Goal: Information Seeking & Learning: Check status

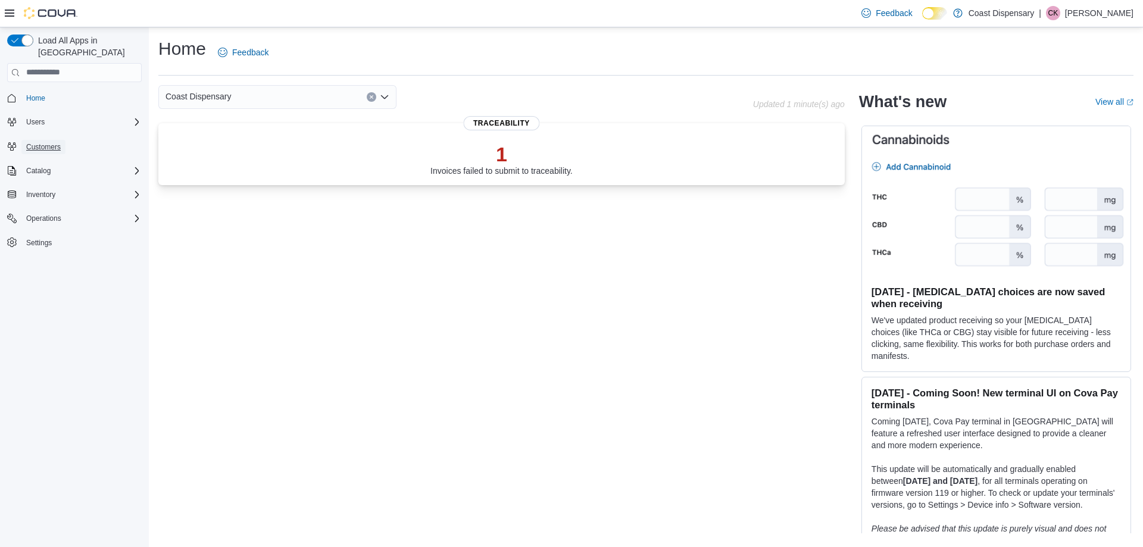
click at [30, 140] on span "Customers" at bounding box center [43, 147] width 35 height 14
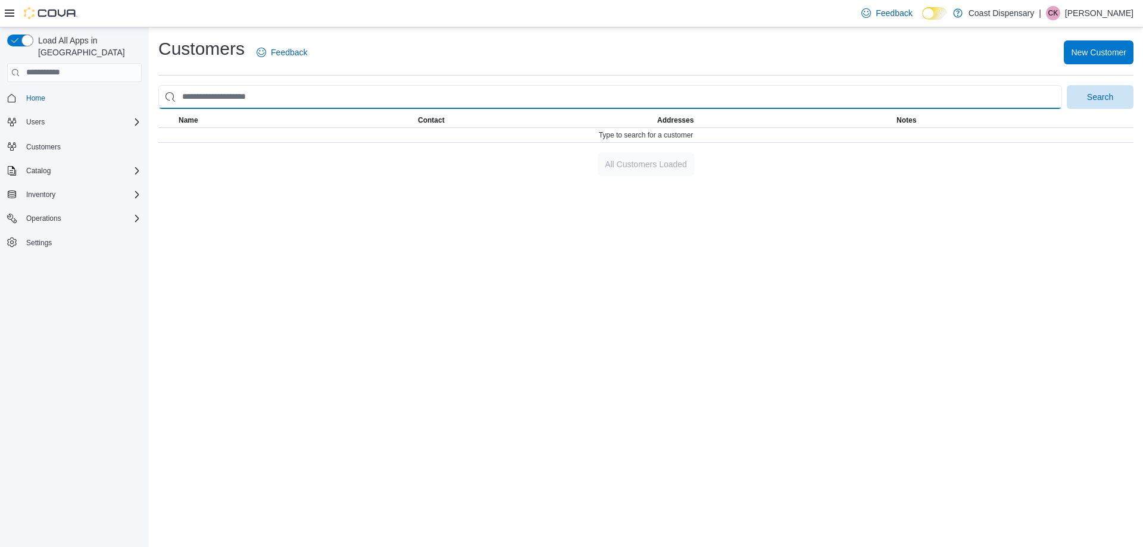
click at [244, 98] on input "search" at bounding box center [610, 97] width 904 height 24
type input "******"
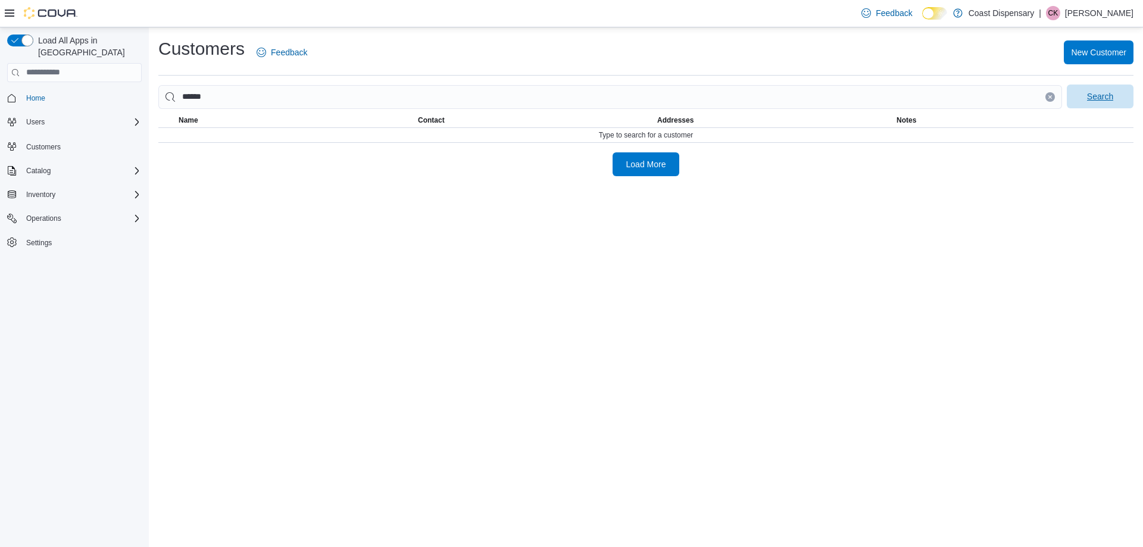
click at [1103, 102] on span "Search" at bounding box center [1100, 97] width 26 height 12
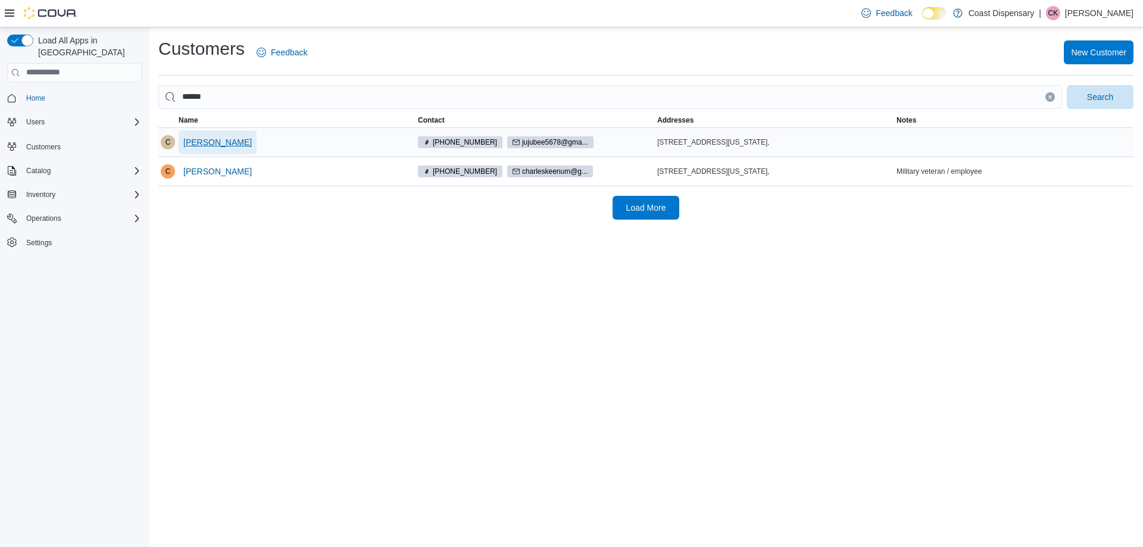
click at [220, 139] on span "[PERSON_NAME]" at bounding box center [217, 142] width 68 height 12
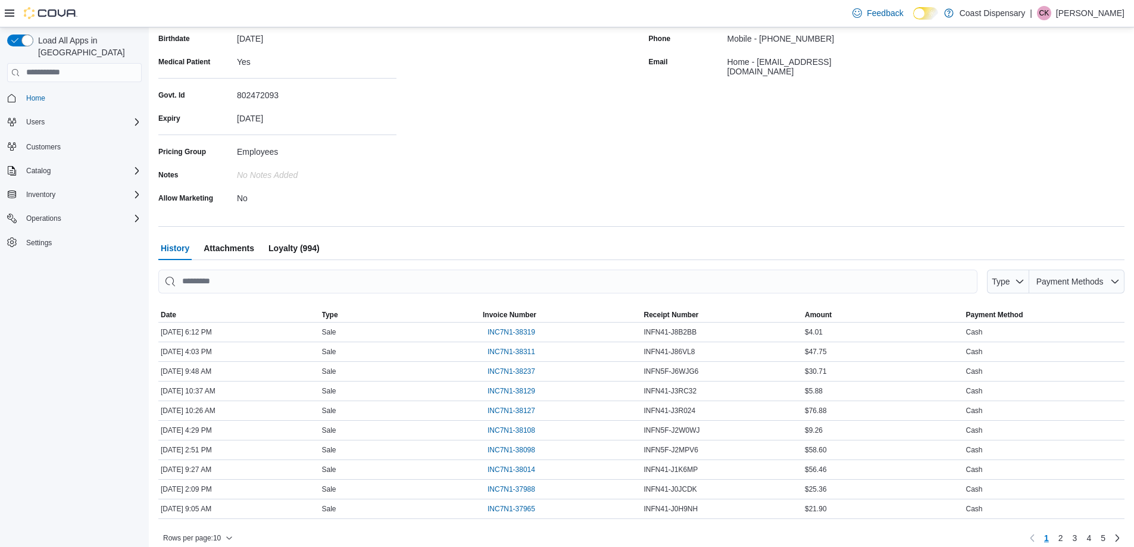
scroll to position [201, 0]
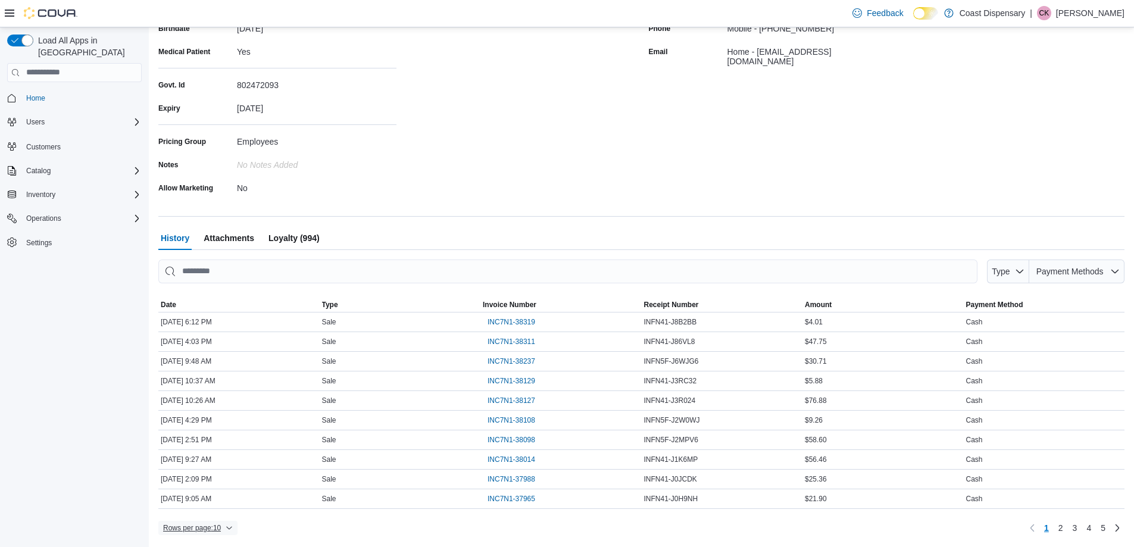
click at [221, 527] on span "Rows per page : 10" at bounding box center [192, 528] width 58 height 10
click at [216, 507] on span "50 rows" at bounding box center [214, 505] width 38 height 10
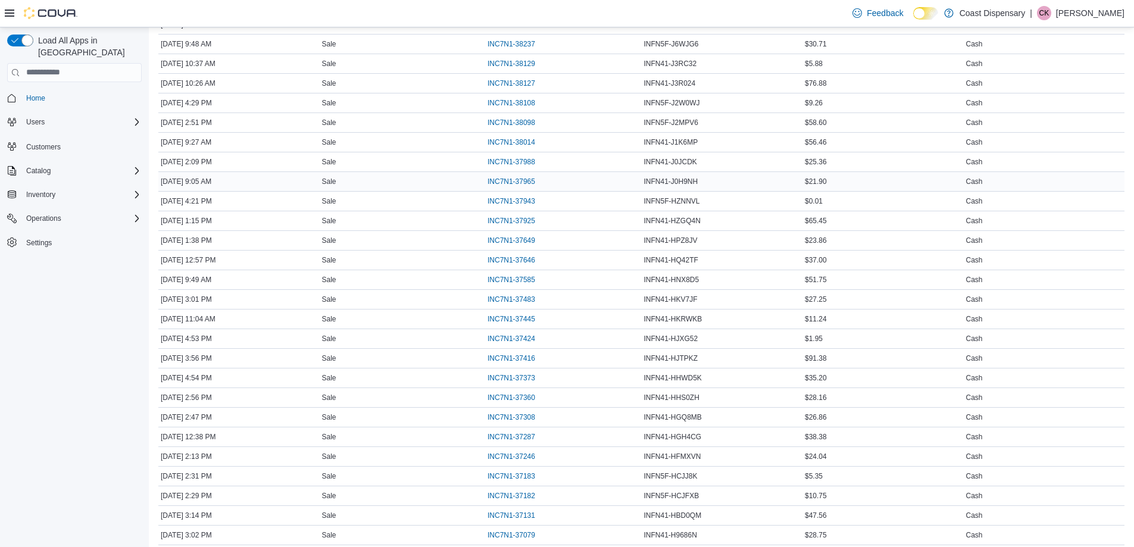
scroll to position [558, 0]
click at [517, 513] on span "INC7N1-36971" at bounding box center [512, 515] width 48 height 10
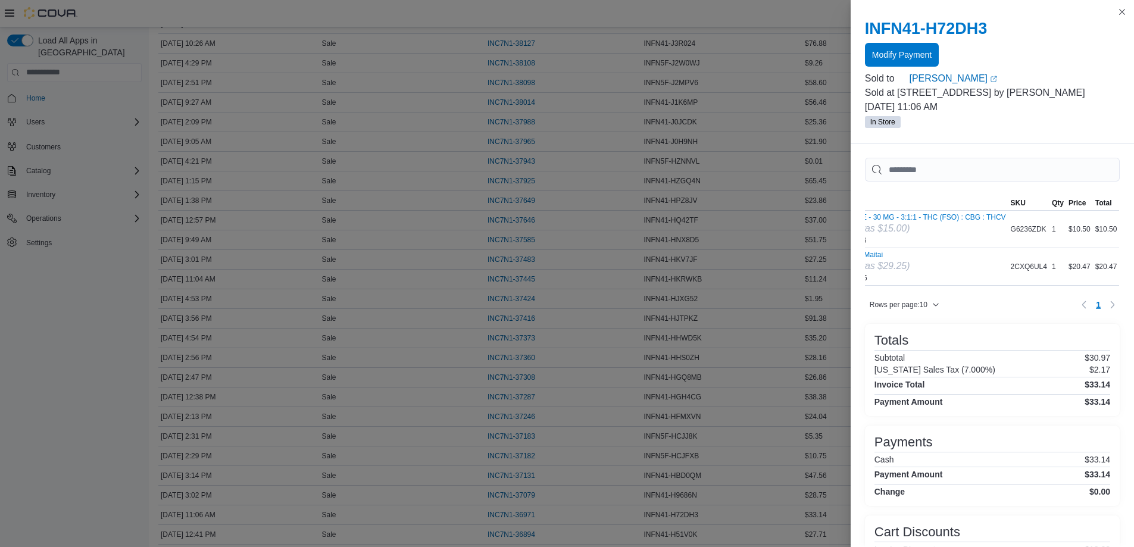
scroll to position [0, 0]
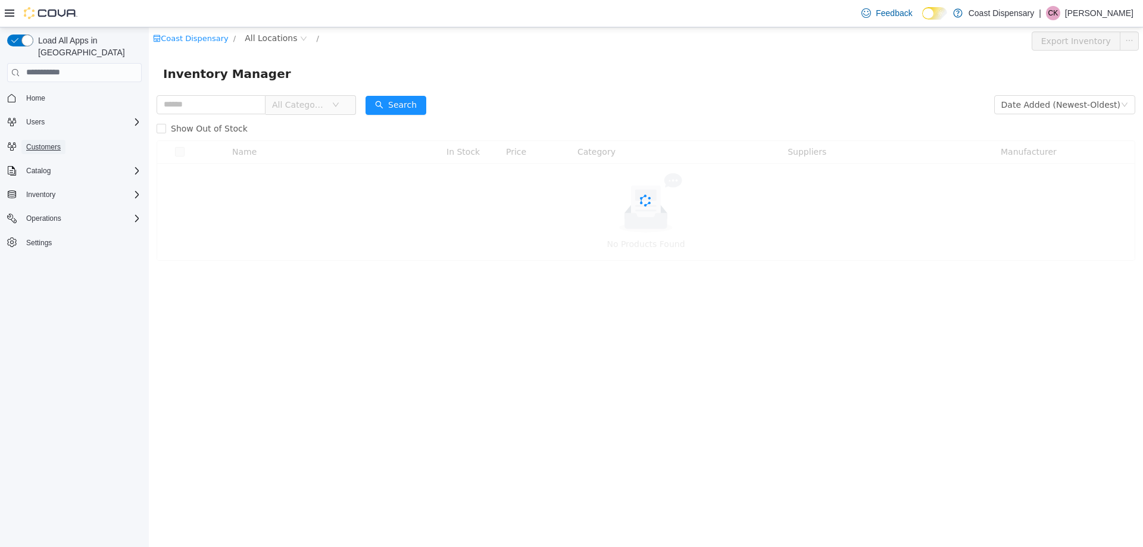
click at [46, 142] on span "Customers" at bounding box center [43, 147] width 35 height 10
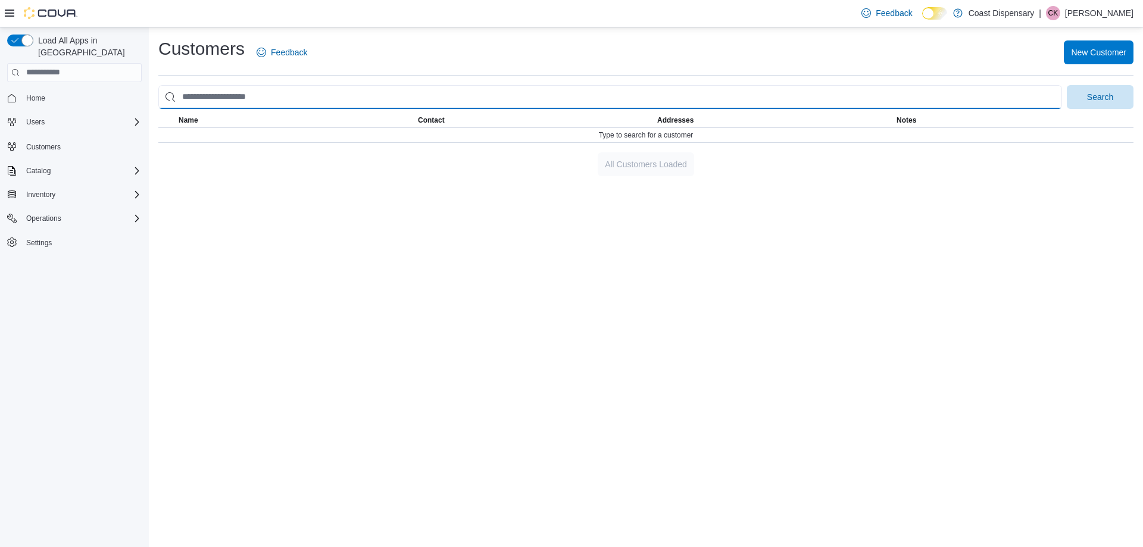
click at [225, 96] on input "search" at bounding box center [610, 97] width 904 height 24
type input "******"
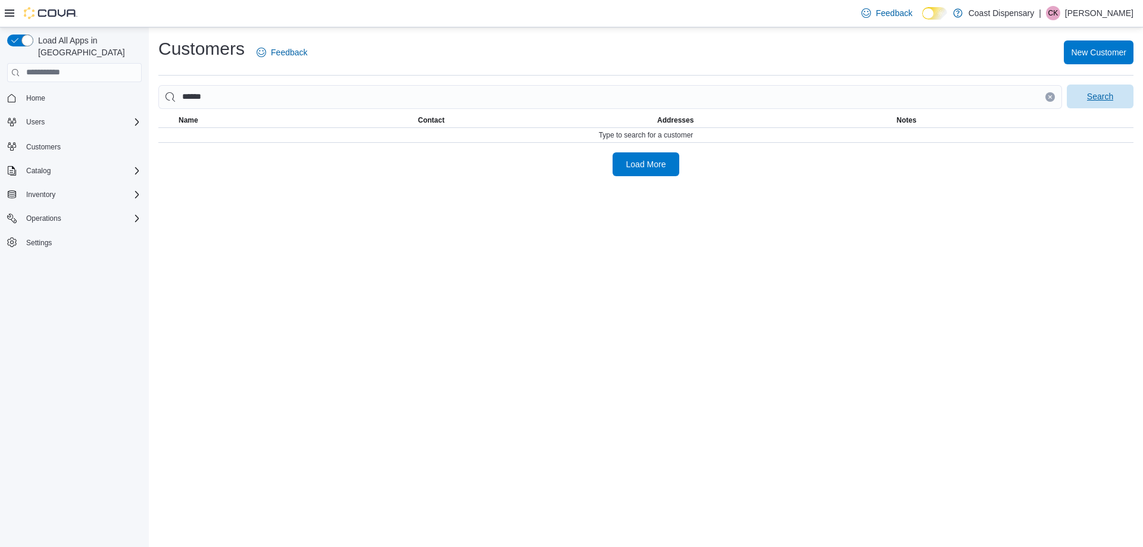
click at [1095, 102] on span "Search" at bounding box center [1100, 97] width 26 height 12
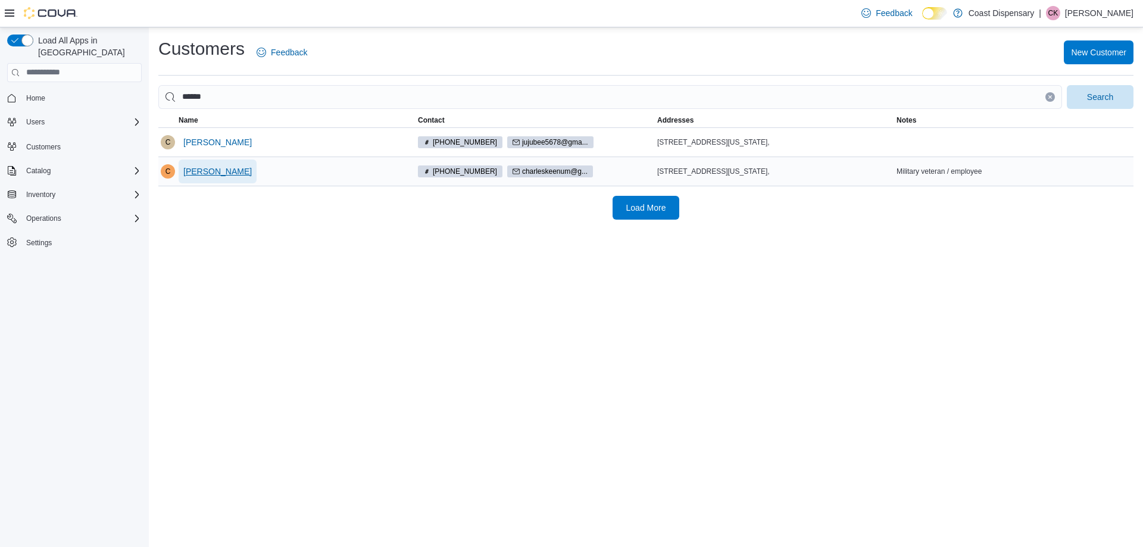
click at [195, 175] on span "[PERSON_NAME]" at bounding box center [217, 172] width 68 height 12
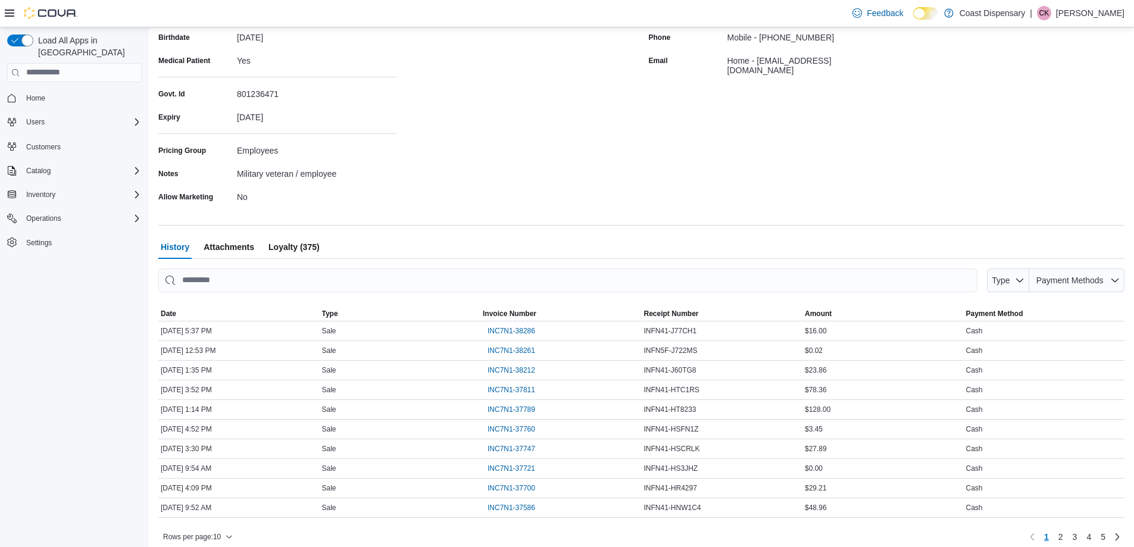
scroll to position [201, 0]
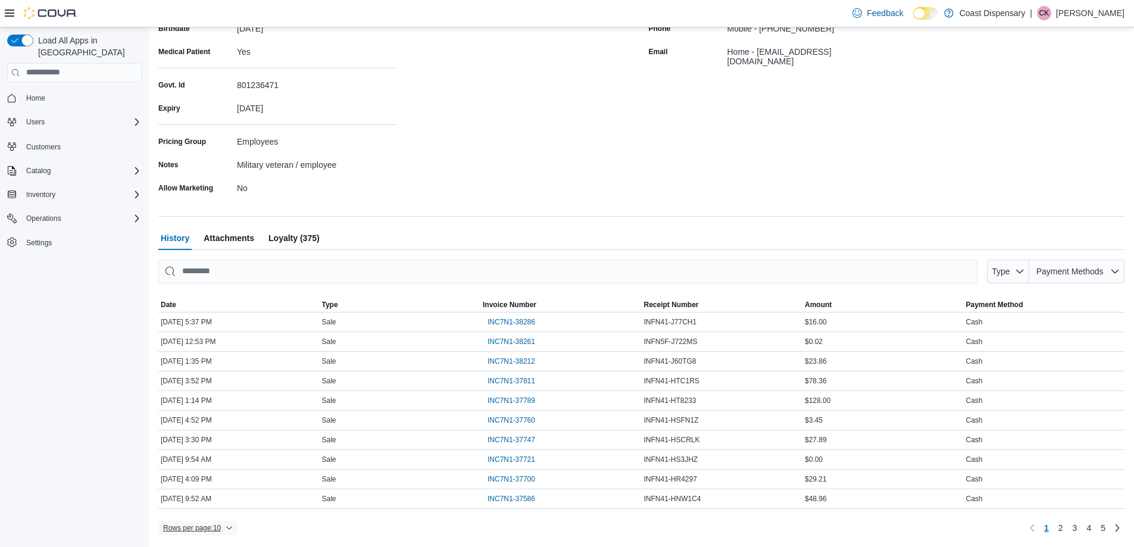
click at [225, 533] on span "Rows per page : 10" at bounding box center [198, 528] width 70 height 14
click at [212, 512] on button "50 rows" at bounding box center [206, 504] width 67 height 24
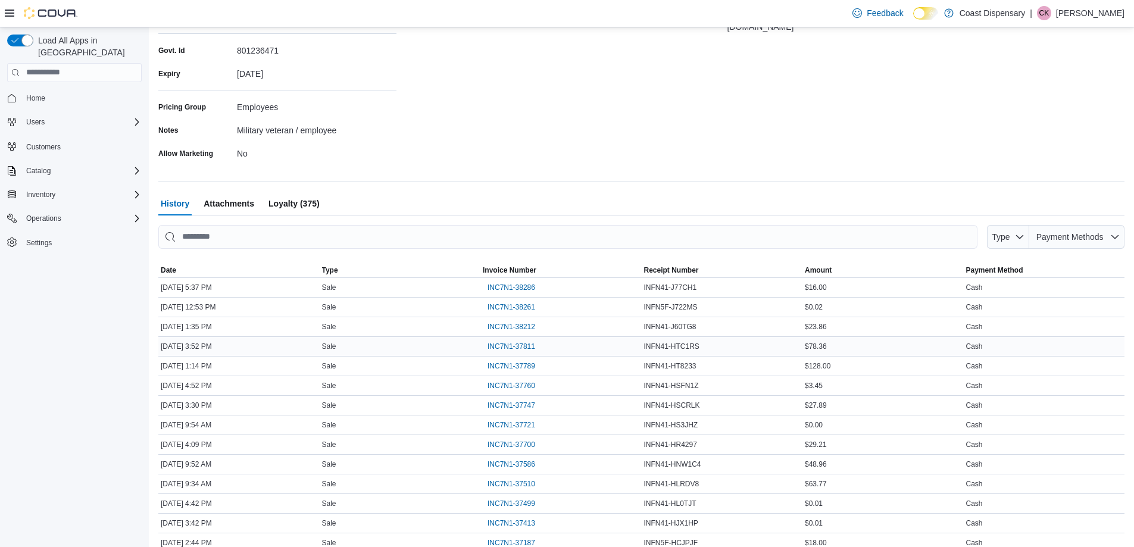
scroll to position [618, 0]
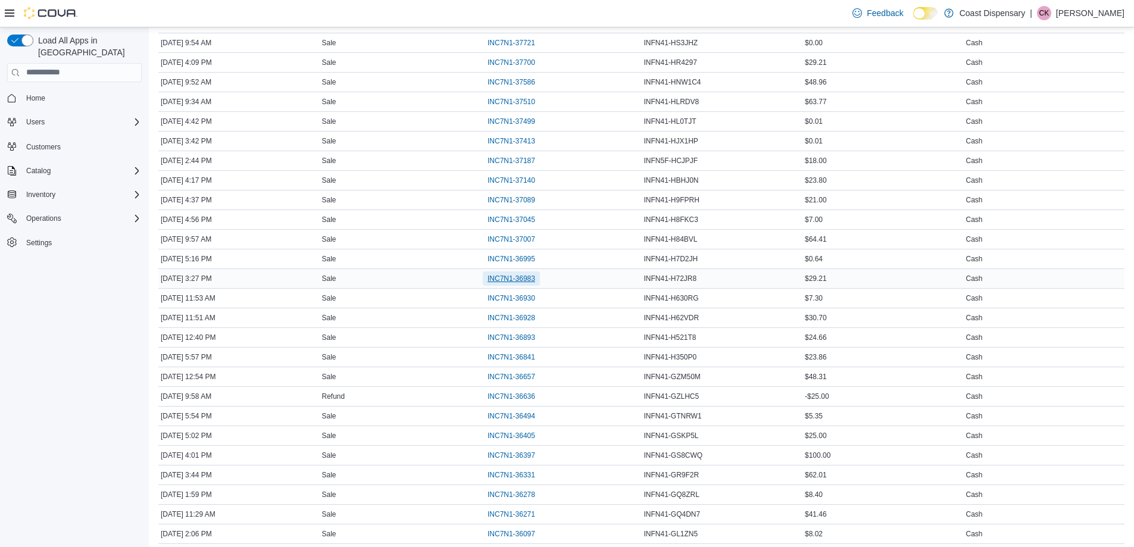
click at [509, 276] on span "INC7N1-36983" at bounding box center [512, 279] width 48 height 10
click at [535, 255] on span "INC7N1-36995" at bounding box center [512, 259] width 48 height 10
drag, startPoint x: 94, startPoint y: 271, endPoint x: 85, endPoint y: 14, distance: 256.8
